Goal: Information Seeking & Learning: Learn about a topic

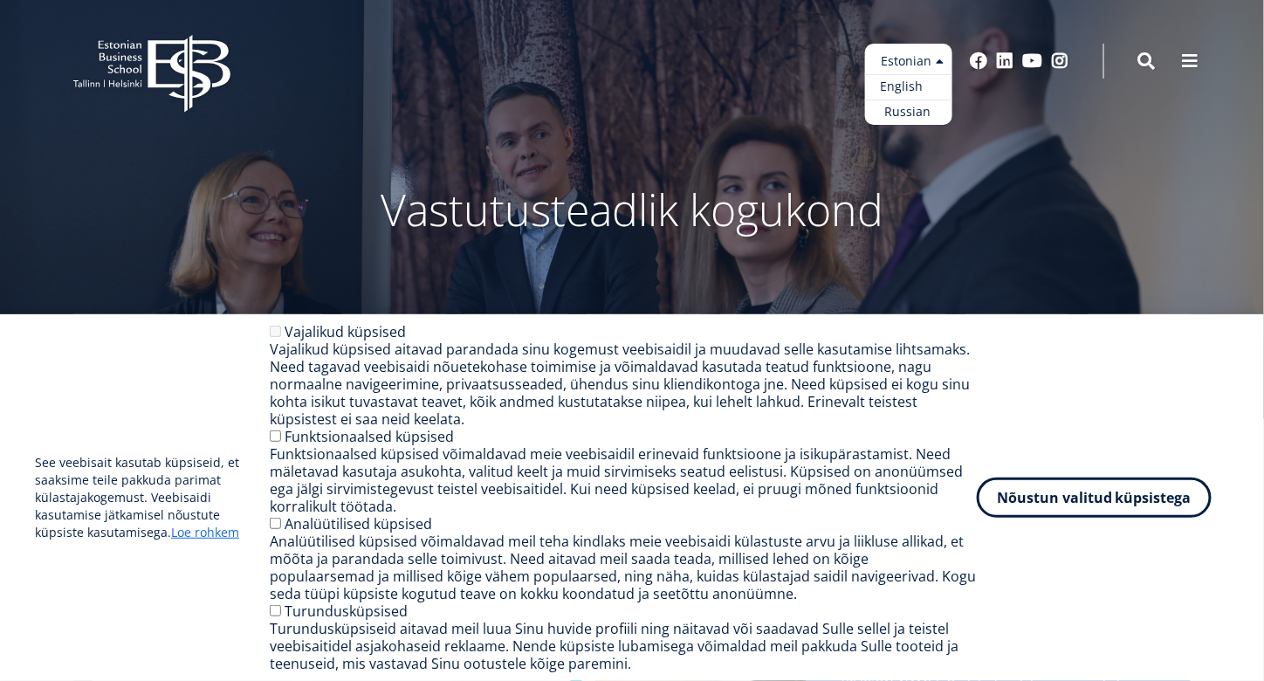
click at [903, 88] on link "English" at bounding box center [908, 86] width 87 height 25
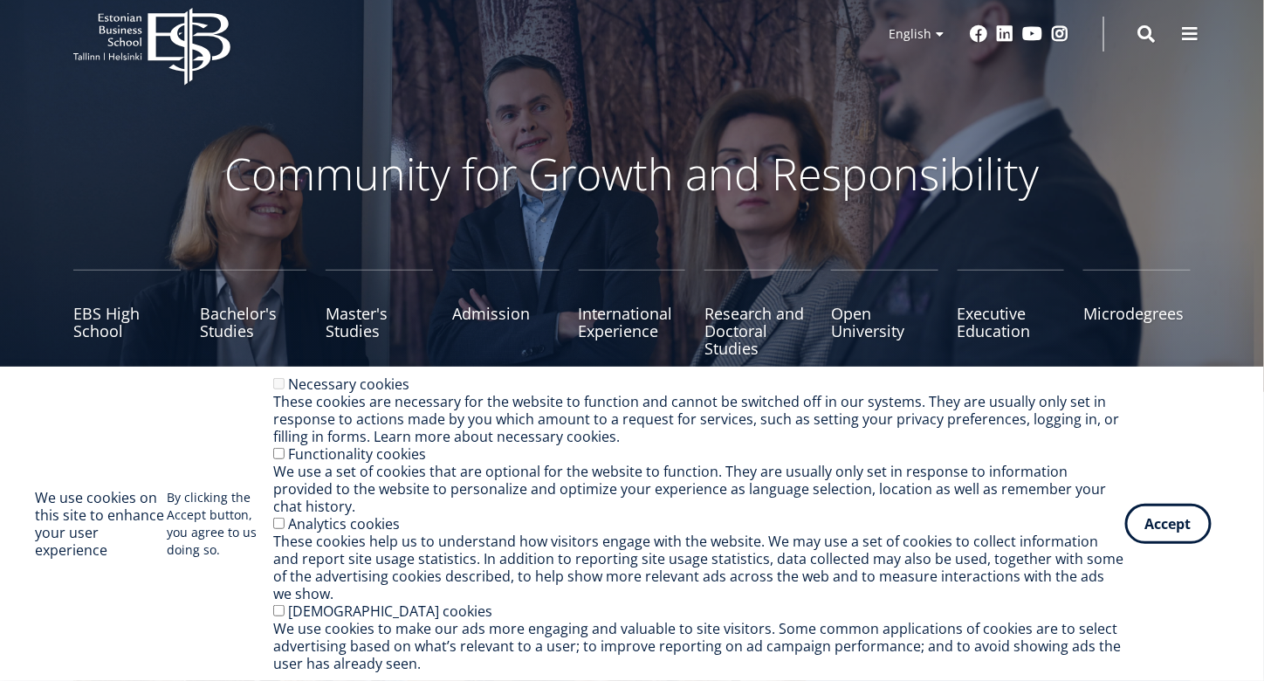
scroll to position [87, 0]
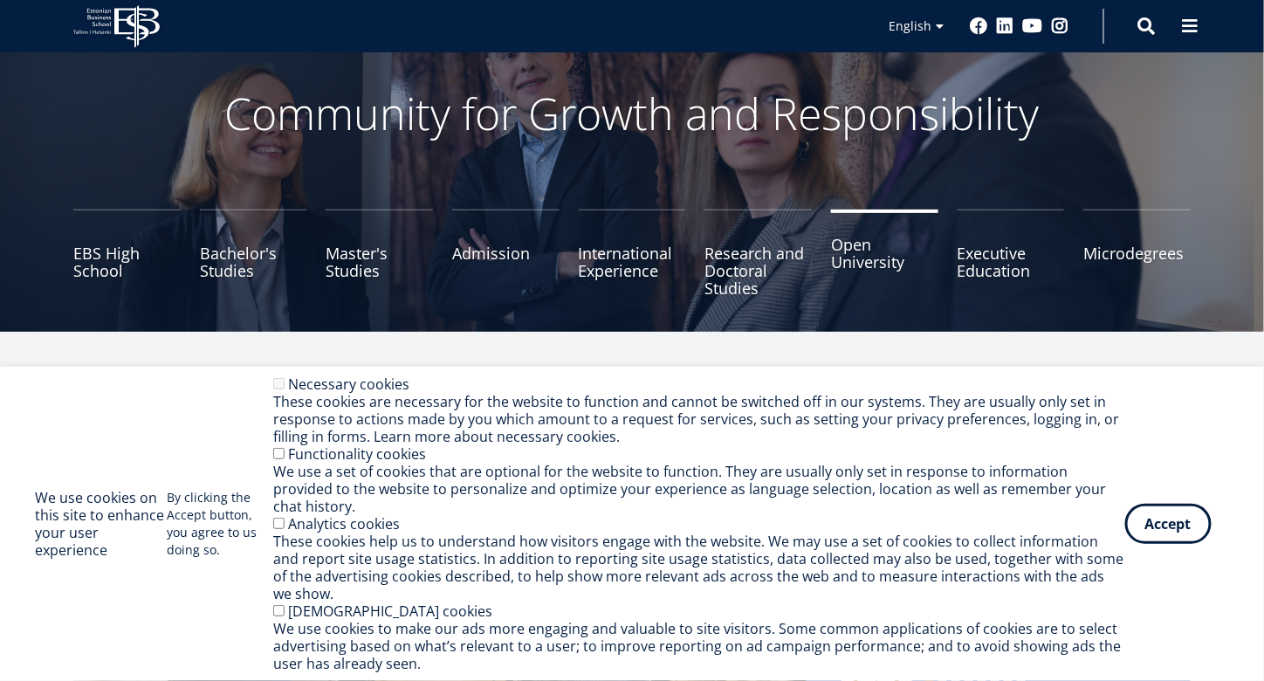
click at [852, 271] on link "Open University" at bounding box center [884, 252] width 107 height 87
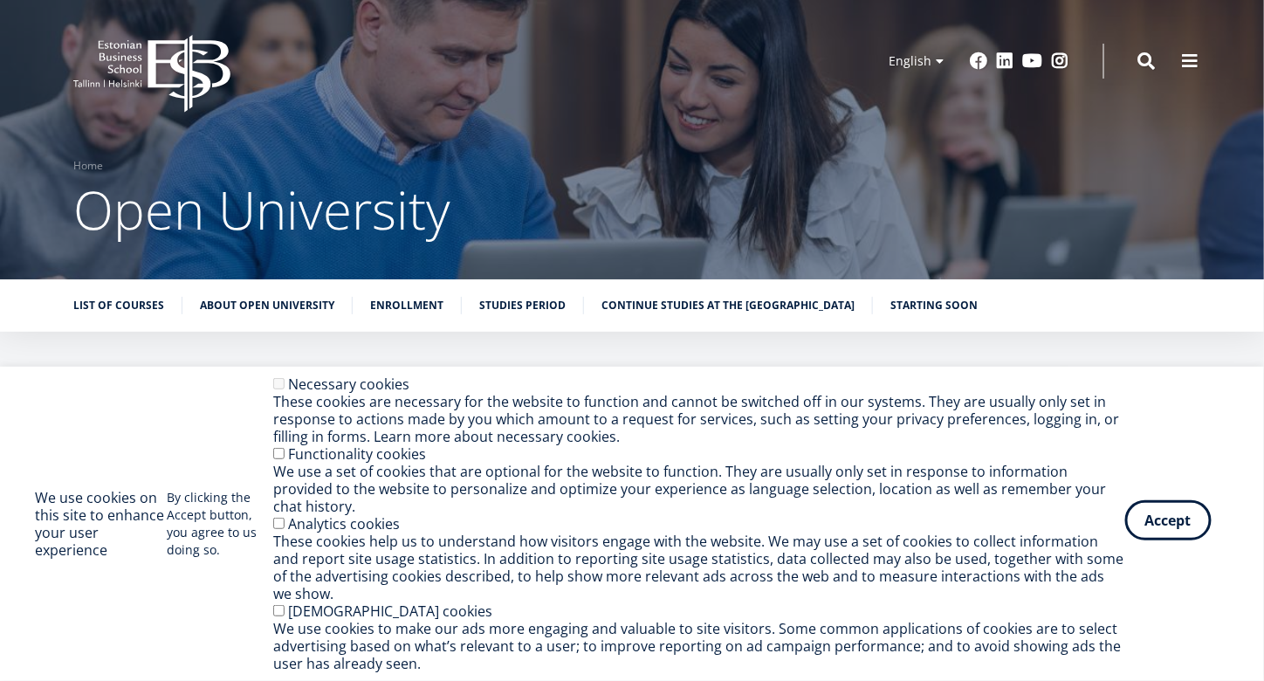
click at [1148, 540] on button "Accept" at bounding box center [1168, 520] width 86 height 40
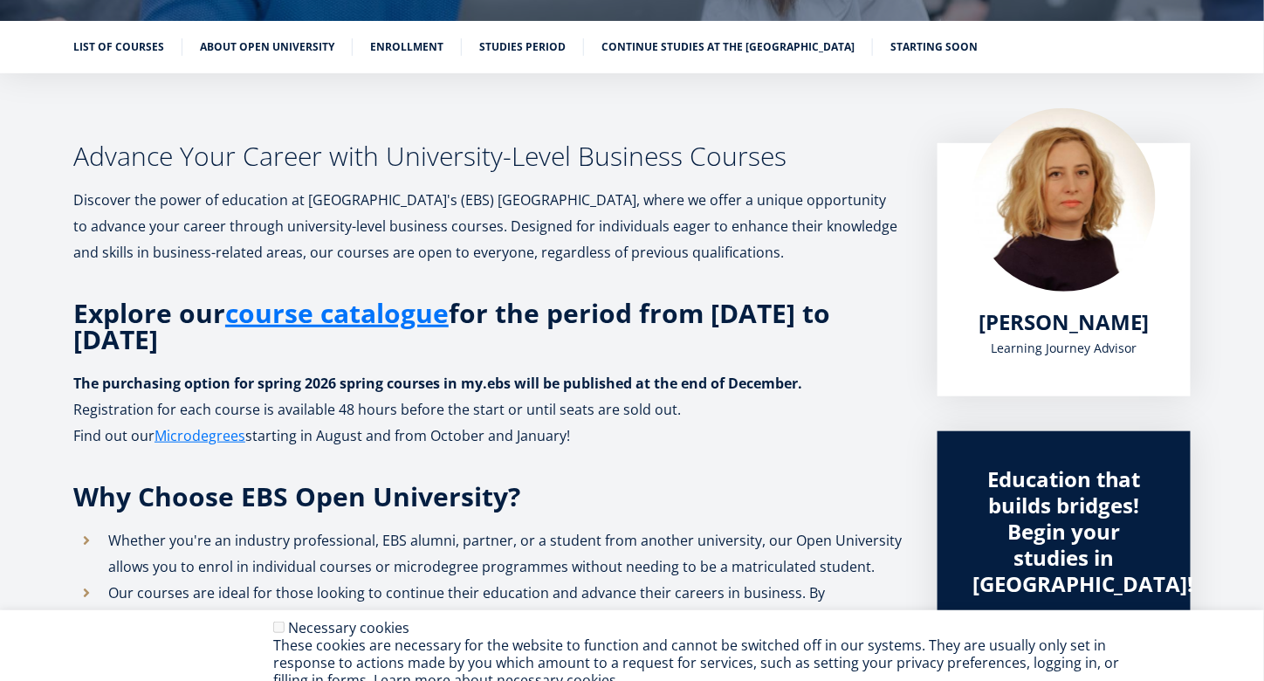
scroll to position [262, 0]
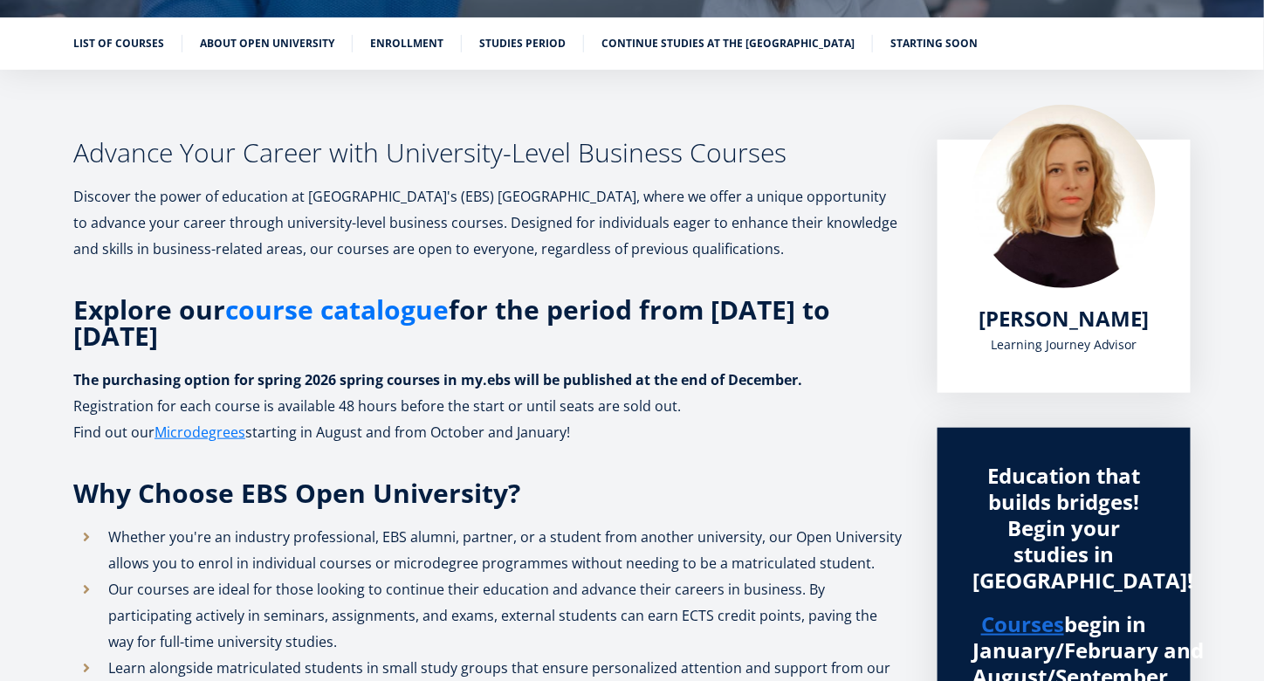
click at [388, 319] on link "course catalogue" at bounding box center [336, 310] width 223 height 26
